Goal: Transaction & Acquisition: Purchase product/service

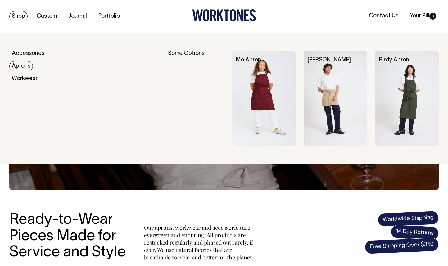
click at [23, 67] on link "Aprons" at bounding box center [21, 66] width 24 height 10
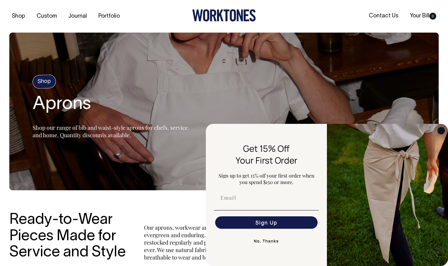
click at [440, 130] on circle "Close dialog" at bounding box center [441, 130] width 7 height 7
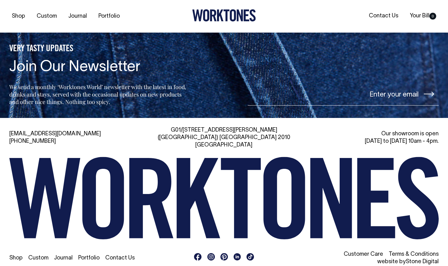
scroll to position [649, 0]
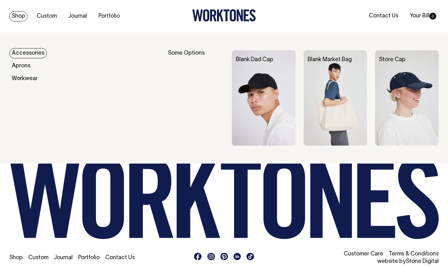
click at [18, 16] on link "Shop" at bounding box center [18, 16] width 18 height 10
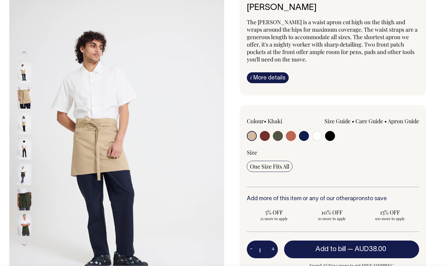
scroll to position [45, 0]
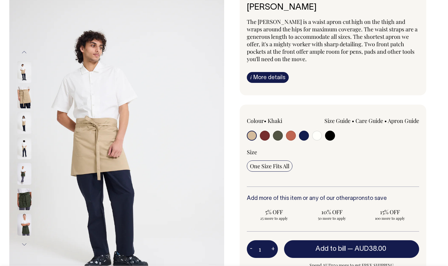
click at [340, 135] on div "Size Guide Size Guide Measurement cm Length at centre front 45 Width at widest …" at bounding box center [367, 127] width 103 height 21
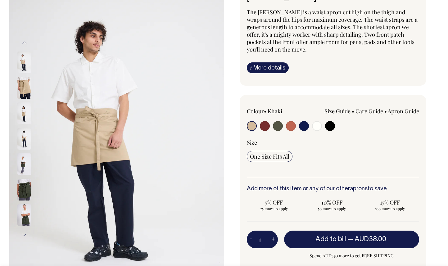
scroll to position [55, 0]
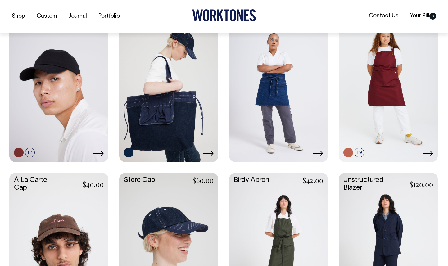
scroll to position [287, 0]
click at [317, 153] on icon at bounding box center [318, 153] width 10 height 5
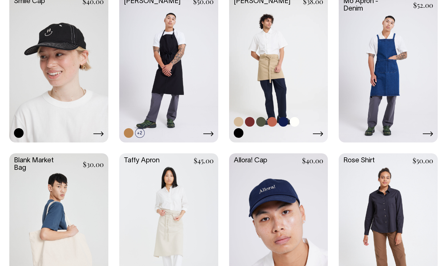
scroll to position [784, 0]
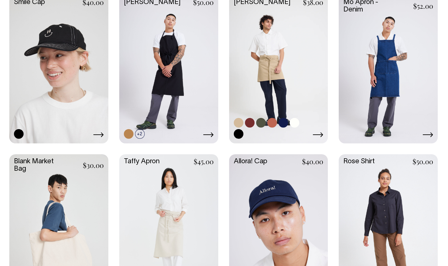
click at [295, 51] on link at bounding box center [278, 68] width 99 height 147
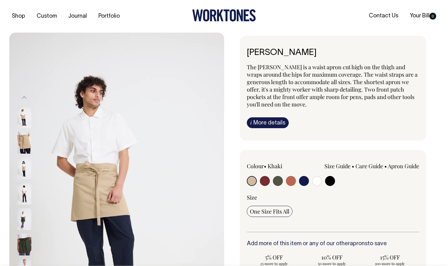
click at [311, 181] on div at bounding box center [281, 181] width 69 height 11
click at [316, 181] on input "radio" at bounding box center [317, 181] width 10 height 10
radio input "true"
select select "Off-White"
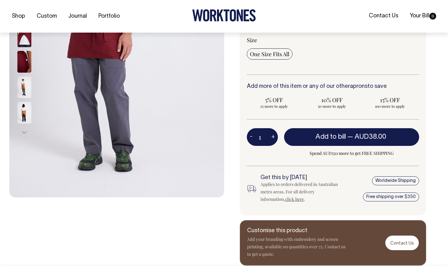
scroll to position [158, 0]
